Goal: Task Accomplishment & Management: Manage account settings

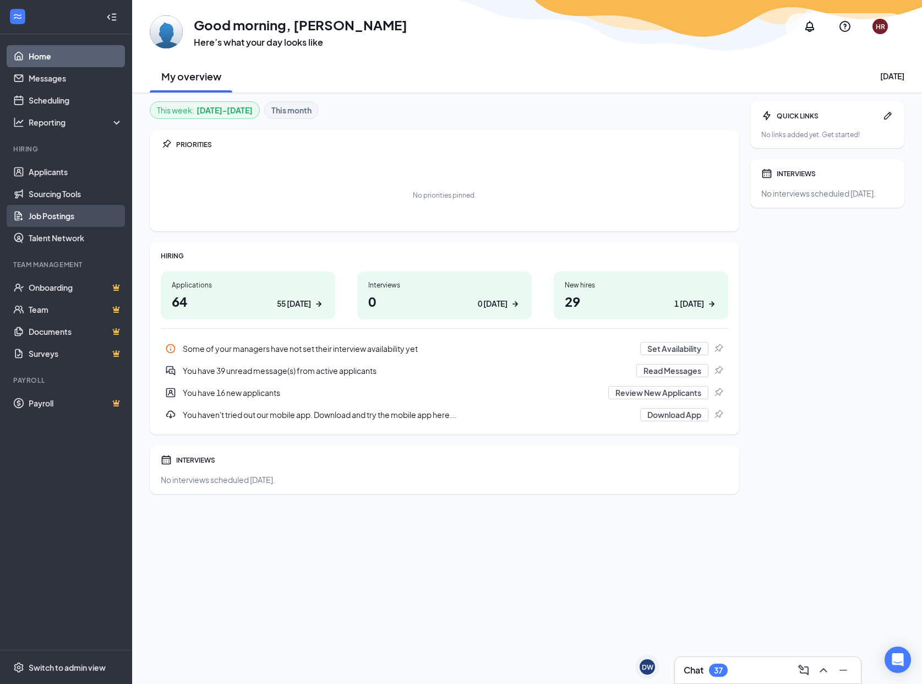
click at [57, 212] on link "Job Postings" at bounding box center [76, 216] width 94 height 22
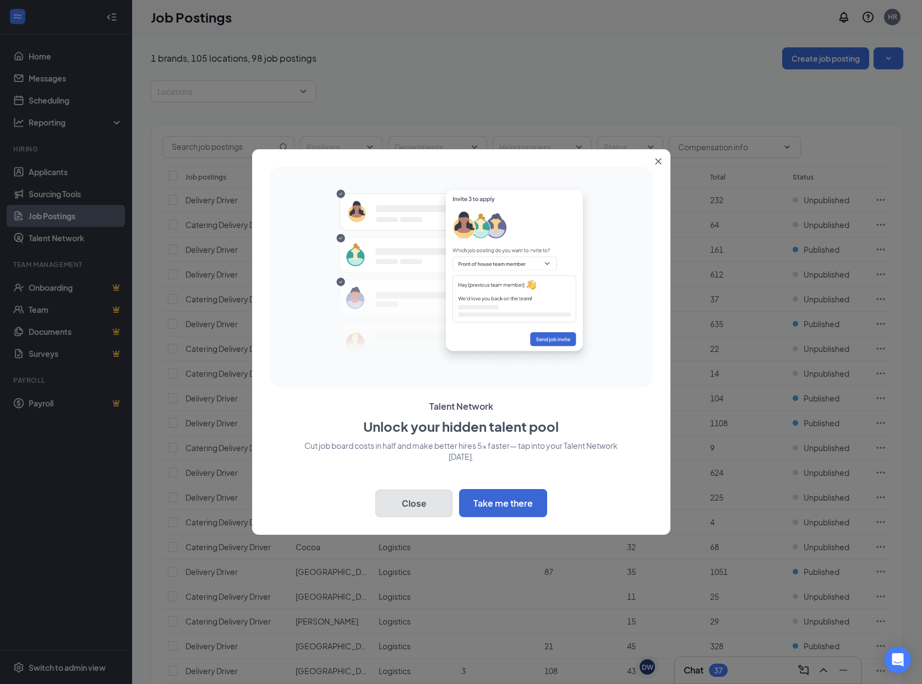
click at [427, 505] on button "Close" at bounding box center [414, 503] width 77 height 28
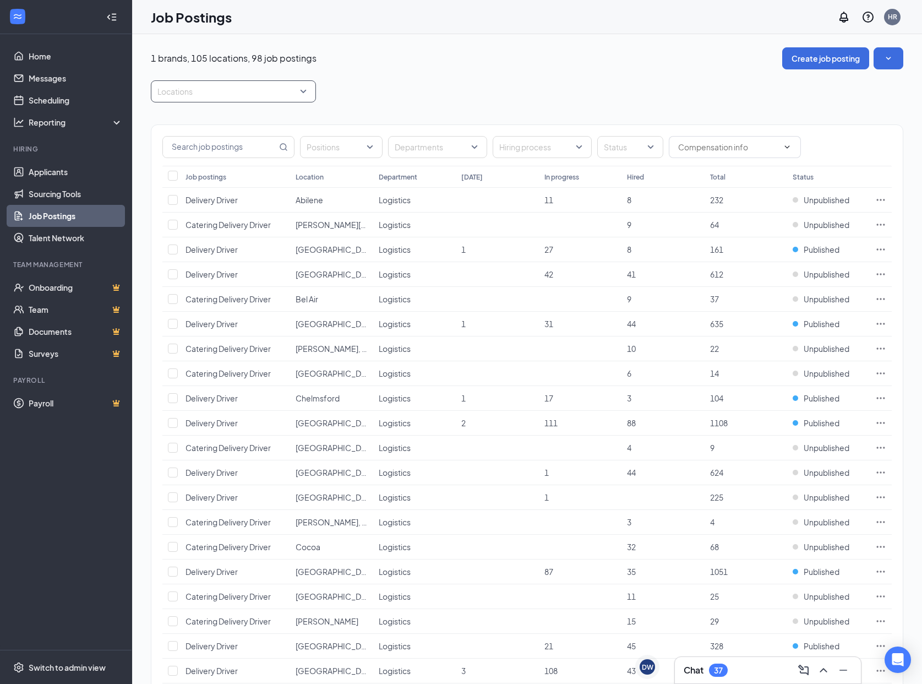
click at [229, 81] on div "Locations" at bounding box center [233, 91] width 165 height 22
type input "[GEOGRAPHIC_DATA][PERSON_NAME]"
click at [163, 120] on div at bounding box center [165, 122] width 10 height 10
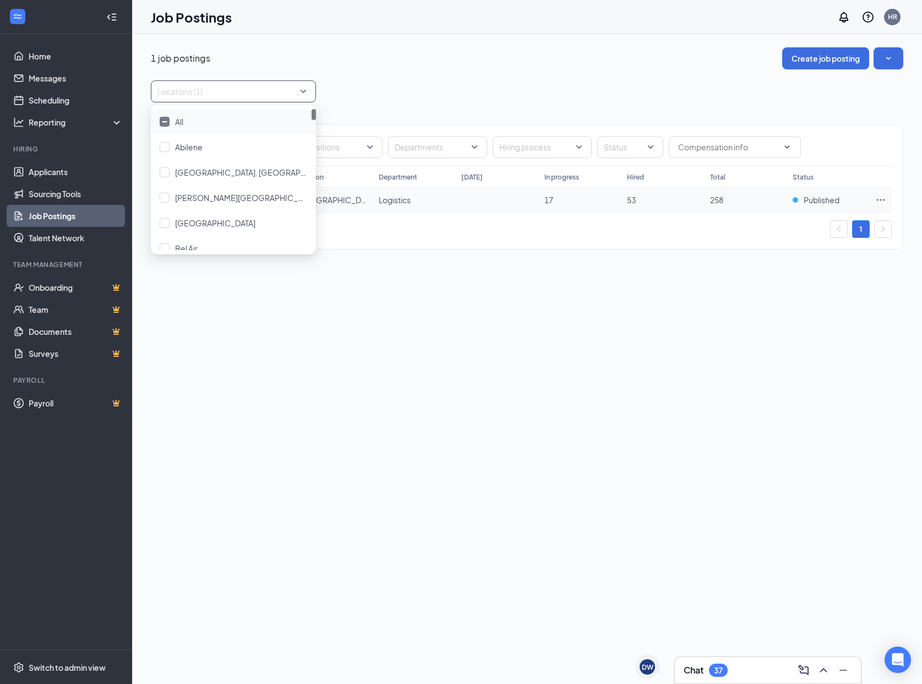
drag, startPoint x: 773, startPoint y: 290, endPoint x: 491, endPoint y: 197, distance: 296.4
click at [771, 289] on div "1 job postings Create job posting Locations (1) Positions Departments Hiring pr…" at bounding box center [527, 359] width 790 height 650
click at [205, 198] on span "Delivery Driver" at bounding box center [212, 200] width 52 height 10
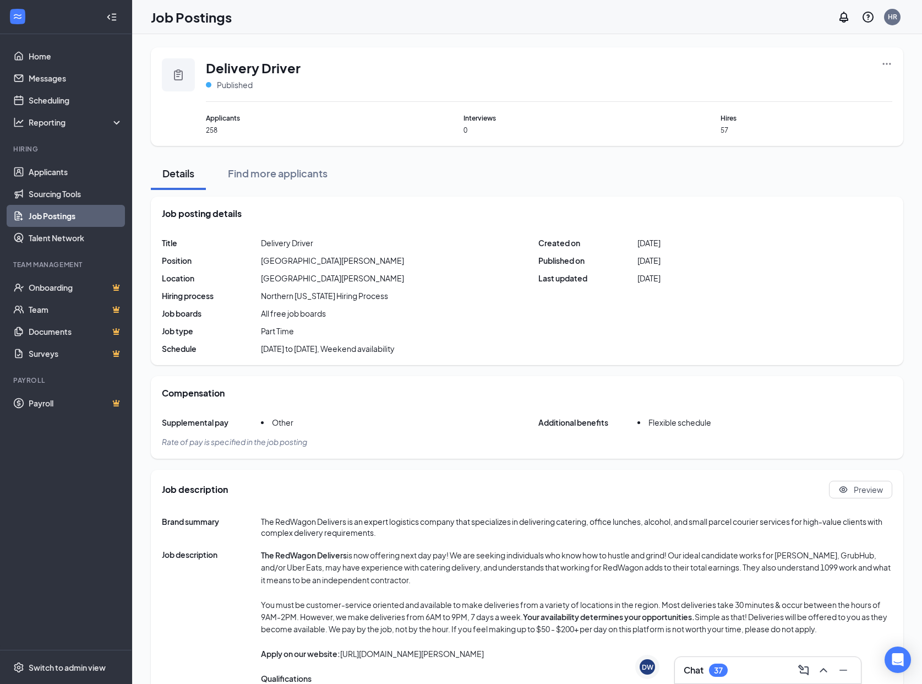
click at [888, 61] on icon "Ellipses" at bounding box center [887, 63] width 11 height 11
click at [758, 89] on span "Edit job posting" at bounding box center [764, 86] width 56 height 10
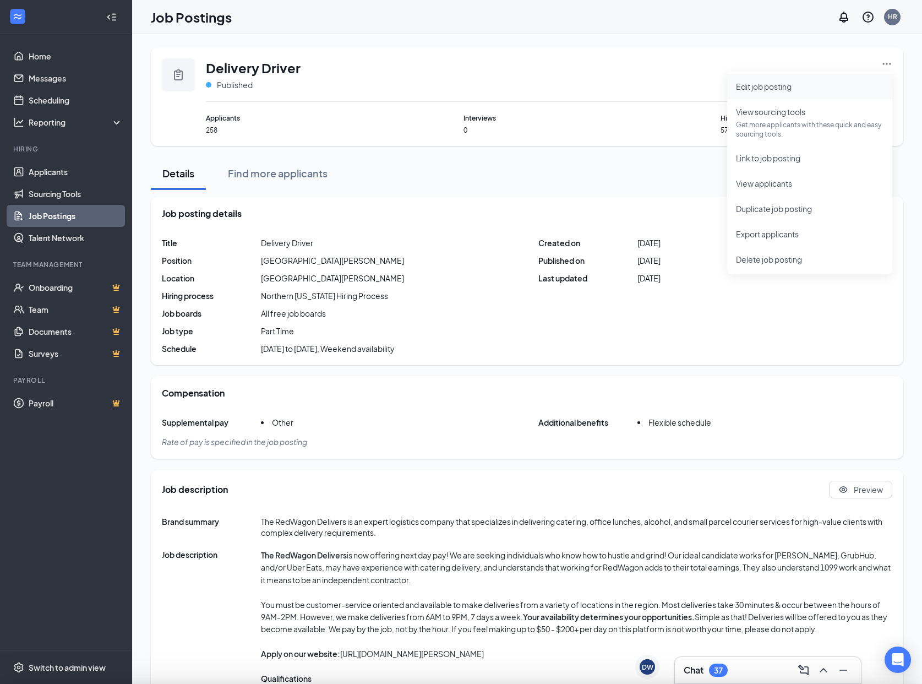
type input "Delivery Driver"
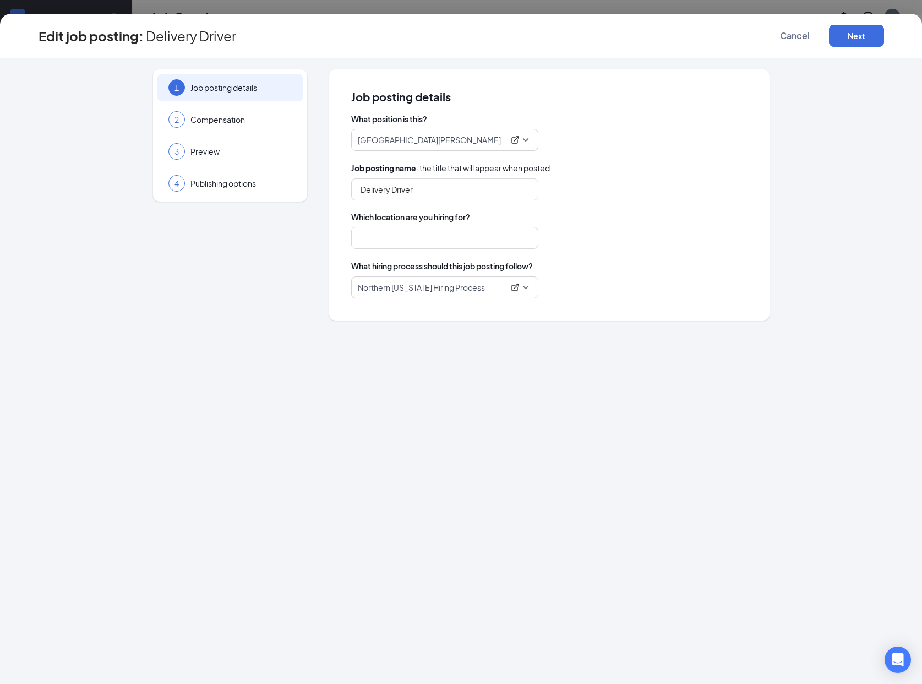
type input "[GEOGRAPHIC_DATA][PERSON_NAME]"
click at [217, 119] on span "Compensation" at bounding box center [241, 119] width 101 height 11
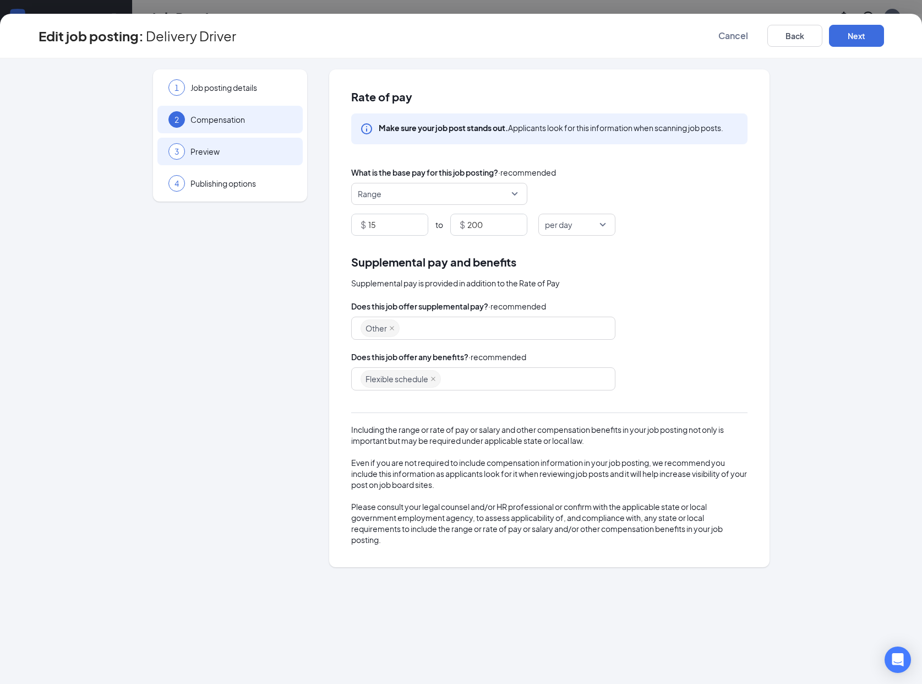
click at [204, 147] on span "Preview" at bounding box center [241, 151] width 101 height 11
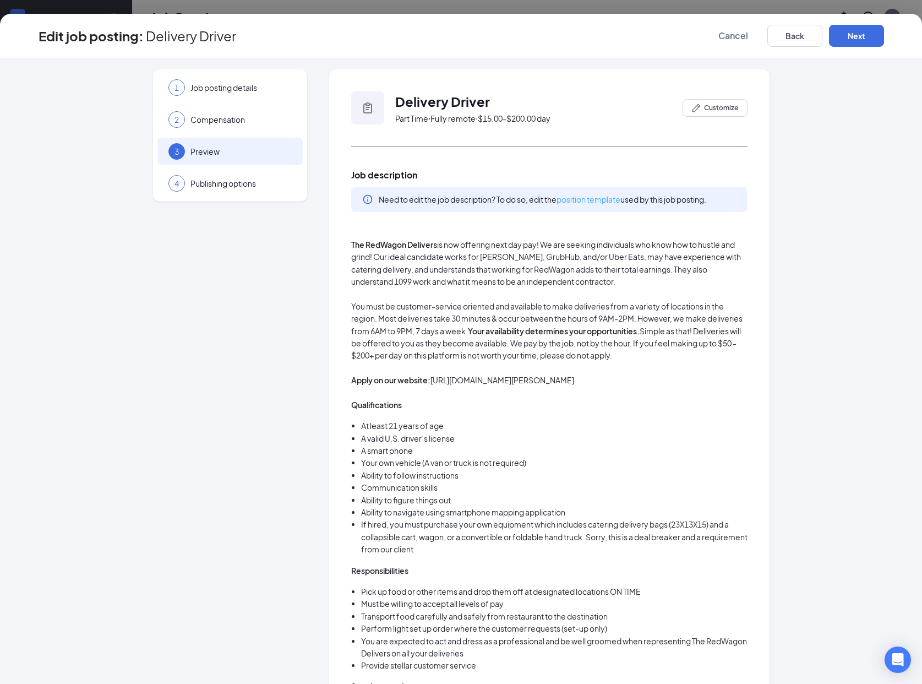
click at [590, 202] on link "position template" at bounding box center [589, 199] width 64 height 10
click at [215, 185] on span "Publishing options" at bounding box center [241, 183] width 101 height 11
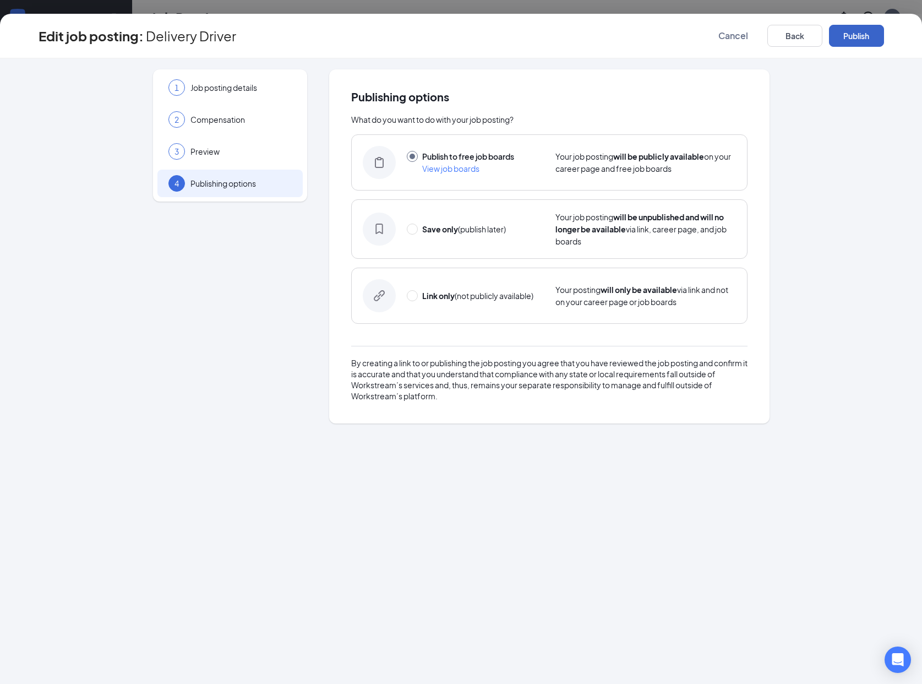
click at [844, 31] on button "Publish" at bounding box center [856, 36] width 55 height 22
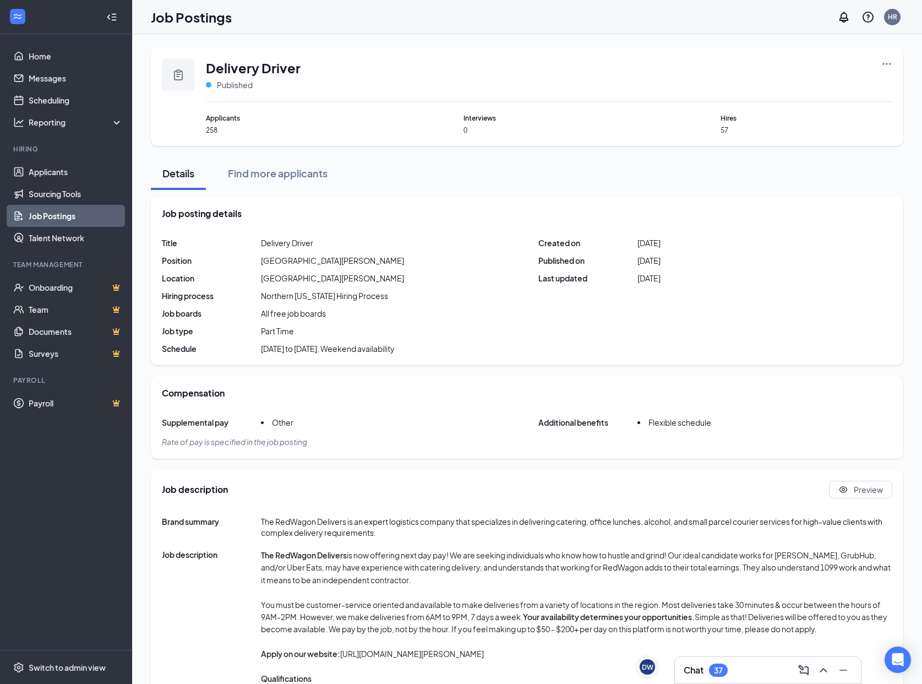
click at [888, 63] on icon "Ellipses" at bounding box center [887, 63] width 11 height 11
click at [799, 155] on span "Link to job posting" at bounding box center [768, 158] width 64 height 10
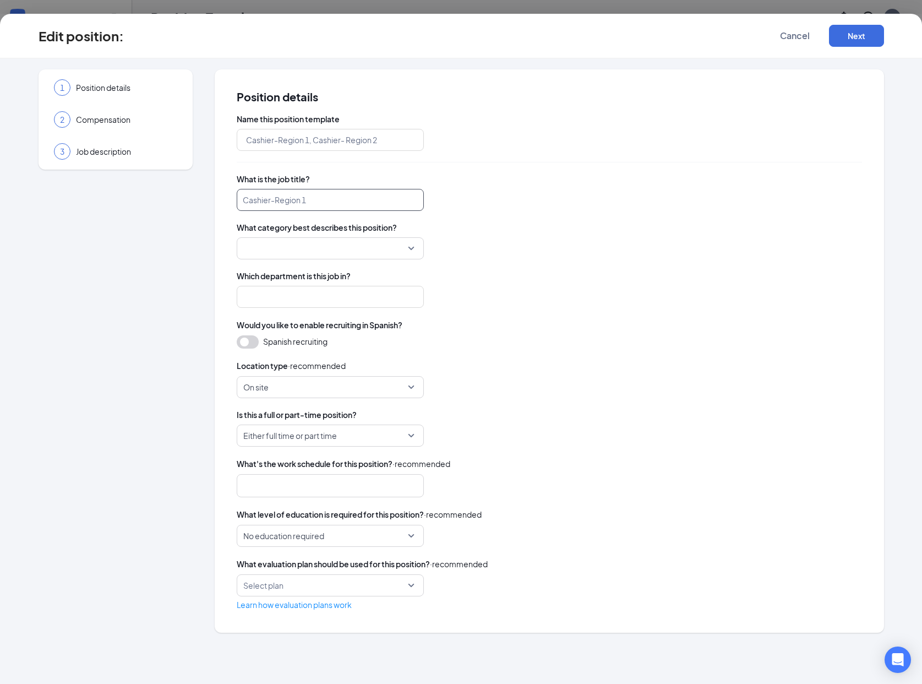
type input "[GEOGRAPHIC_DATA][PERSON_NAME]"
type input "Delivery Driver"
type input "Logistics"
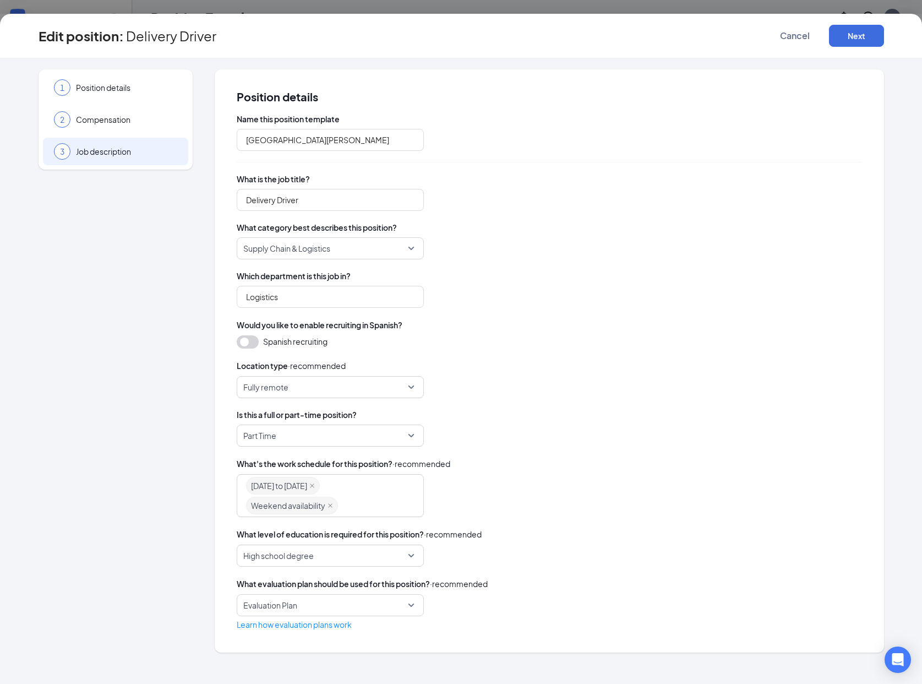
click at [111, 154] on span "Job description" at bounding box center [126, 151] width 101 height 11
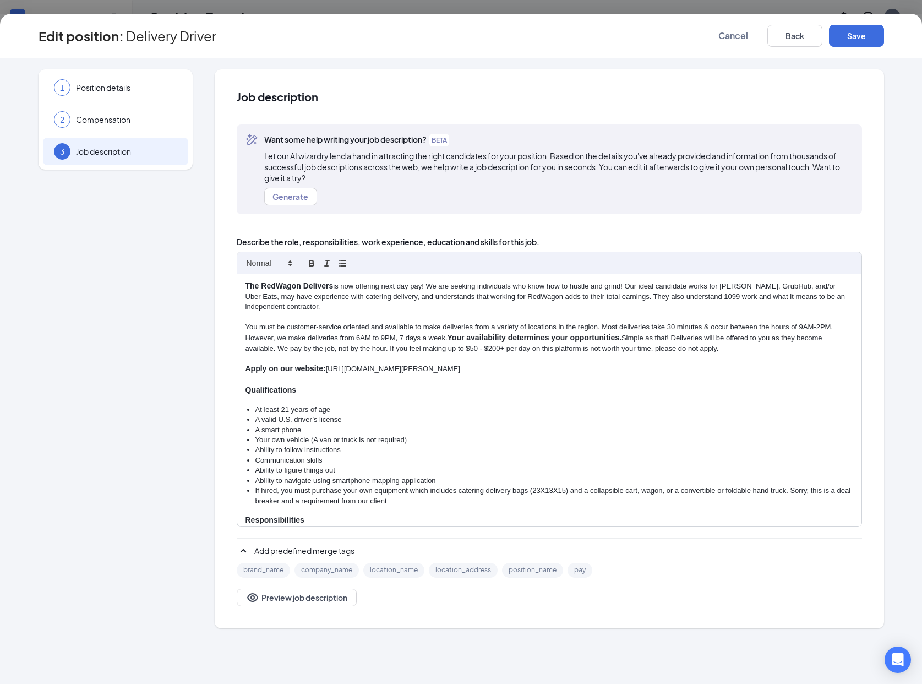
drag, startPoint x: 341, startPoint y: 286, endPoint x: 448, endPoint y: 285, distance: 106.3
click at [448, 285] on p "The RedWagon Delivers is now offering next day pay! We are seeking individuals …" at bounding box center [550, 296] width 608 height 31
drag, startPoint x: 452, startPoint y: 285, endPoint x: 343, endPoint y: 287, distance: 109.0
click at [343, 287] on p "The RedWagon Delivers is now offering next day pay! We are seeking individuals …" at bounding box center [550, 296] width 608 height 31
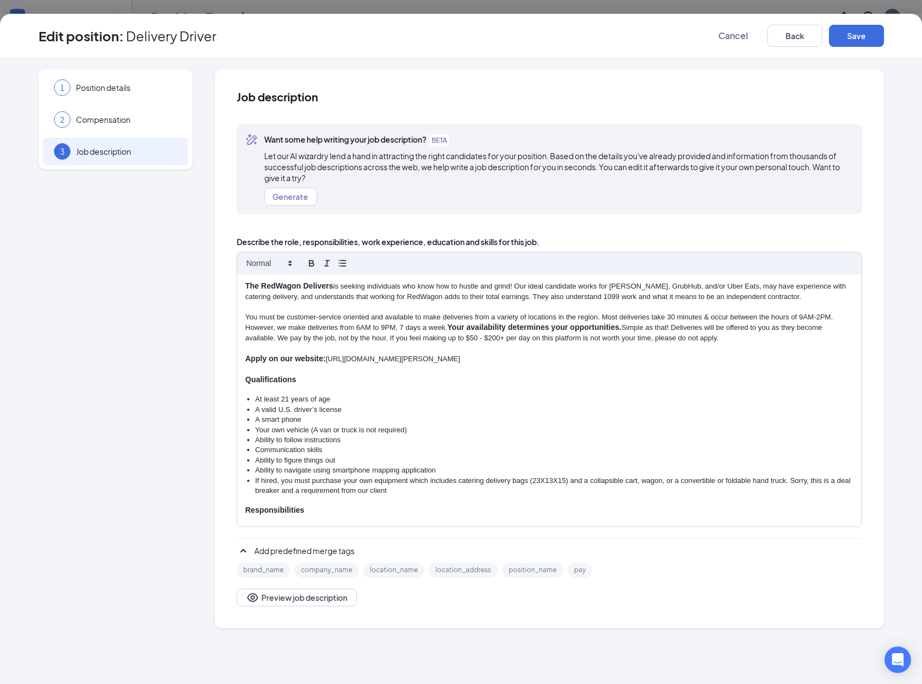
scroll to position [74, 0]
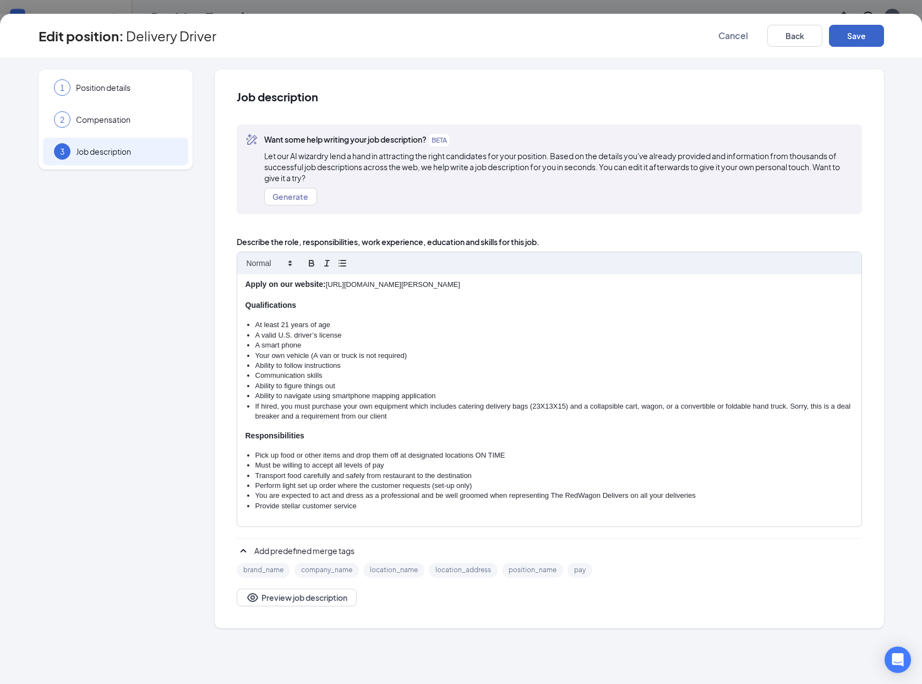
click at [841, 39] on button "Save" at bounding box center [856, 36] width 55 height 22
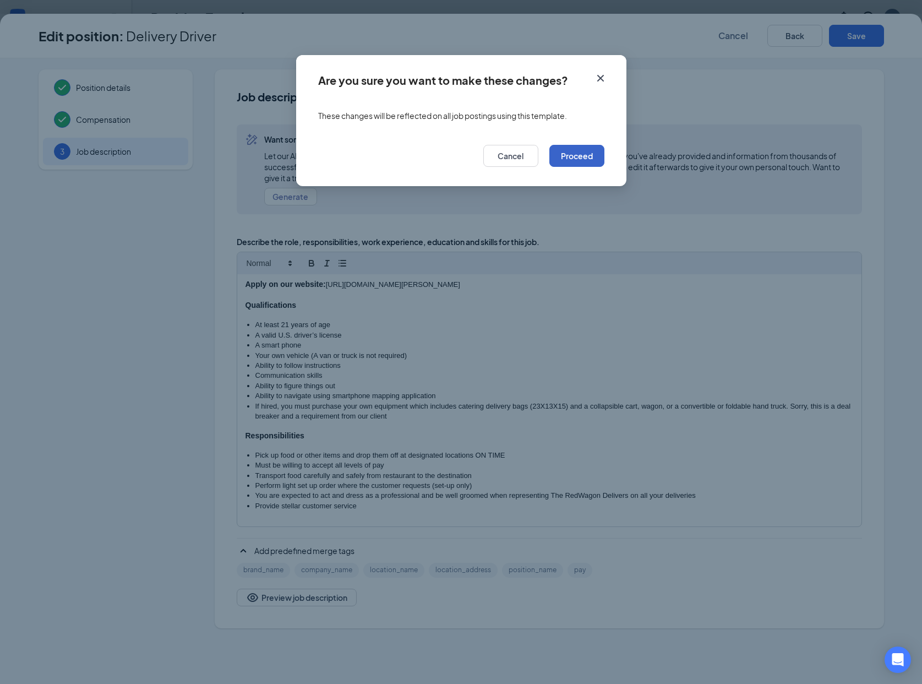
click at [573, 155] on button "Proceed" at bounding box center [577, 156] width 55 height 22
